Goal: Task Accomplishment & Management: Manage account settings

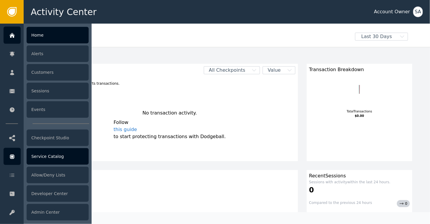
click at [49, 157] on div "Service Catalog" at bounding box center [58, 156] width 62 height 17
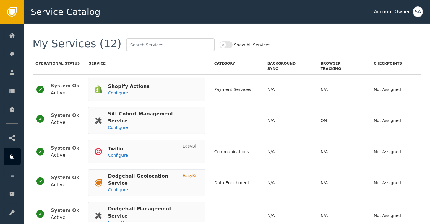
scroll to position [211, 0]
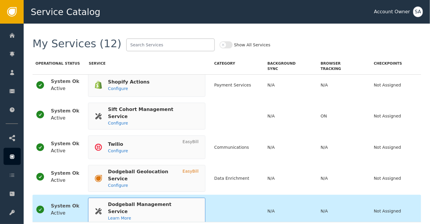
click at [124, 203] on div "Dodgeball Management Service" at bounding box center [150, 208] width 85 height 14
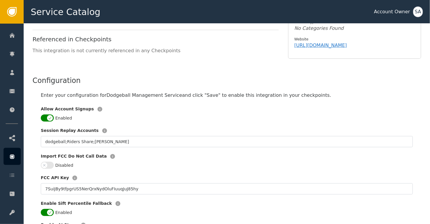
scroll to position [89, 0]
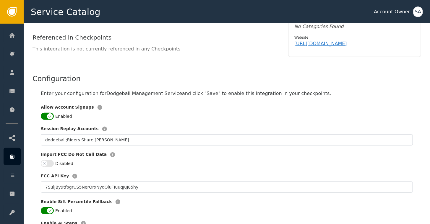
click at [42, 113] on button "Enabled" at bounding box center [47, 116] width 13 height 7
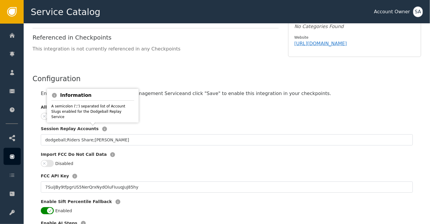
scroll to position [201, 0]
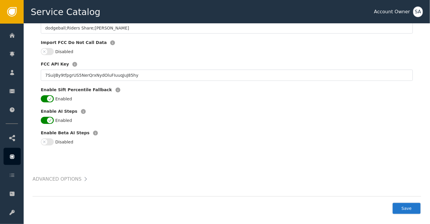
click at [412, 203] on button "Save" at bounding box center [406, 209] width 29 height 12
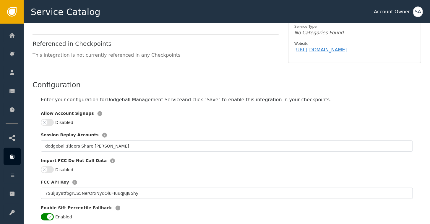
scroll to position [0, 0]
